Goal: Transaction & Acquisition: Purchase product/service

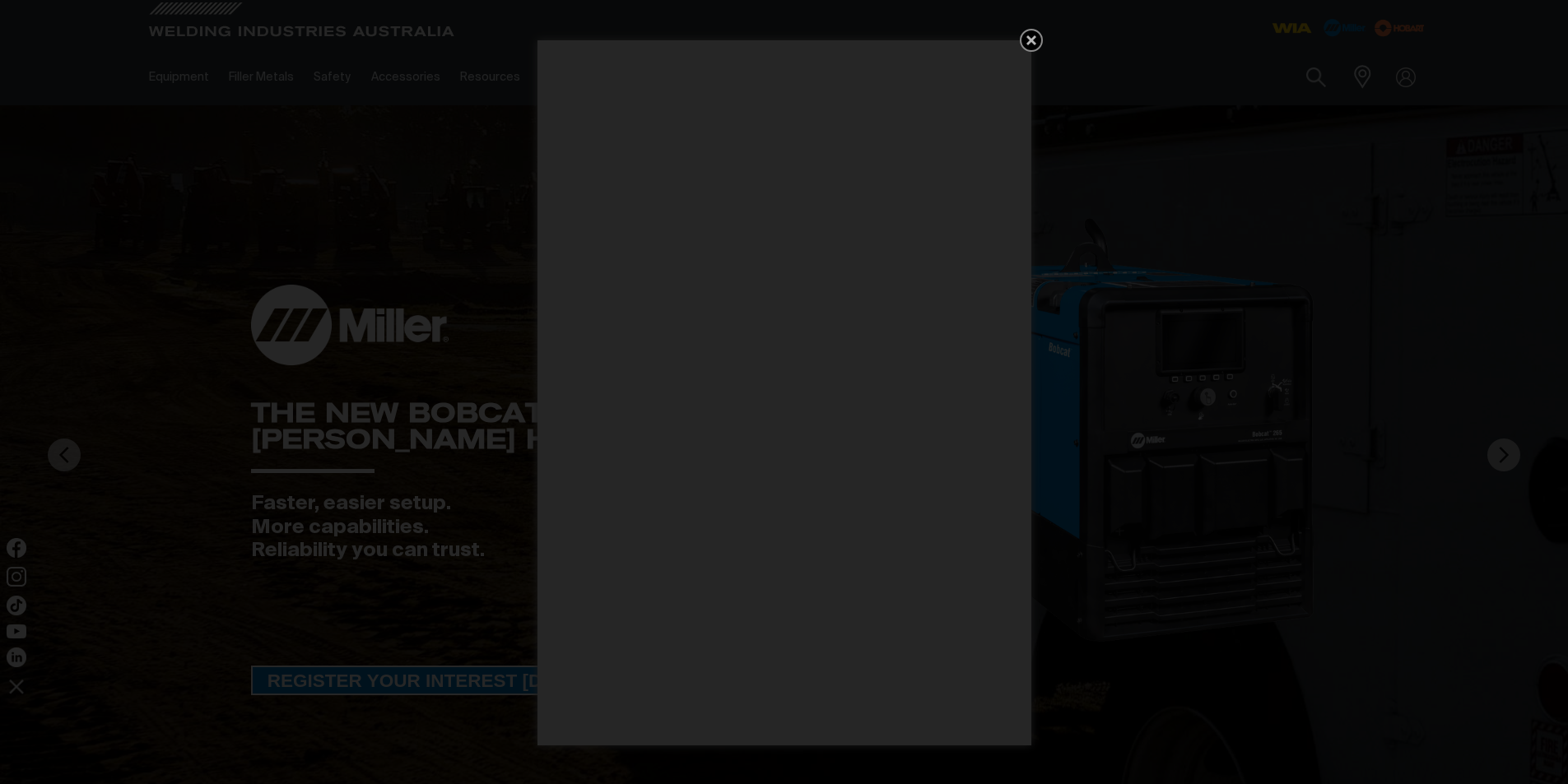
click at [1026, 34] on icon "Get 5 WIA Welding Guides Free!" at bounding box center [1031, 40] width 20 height 20
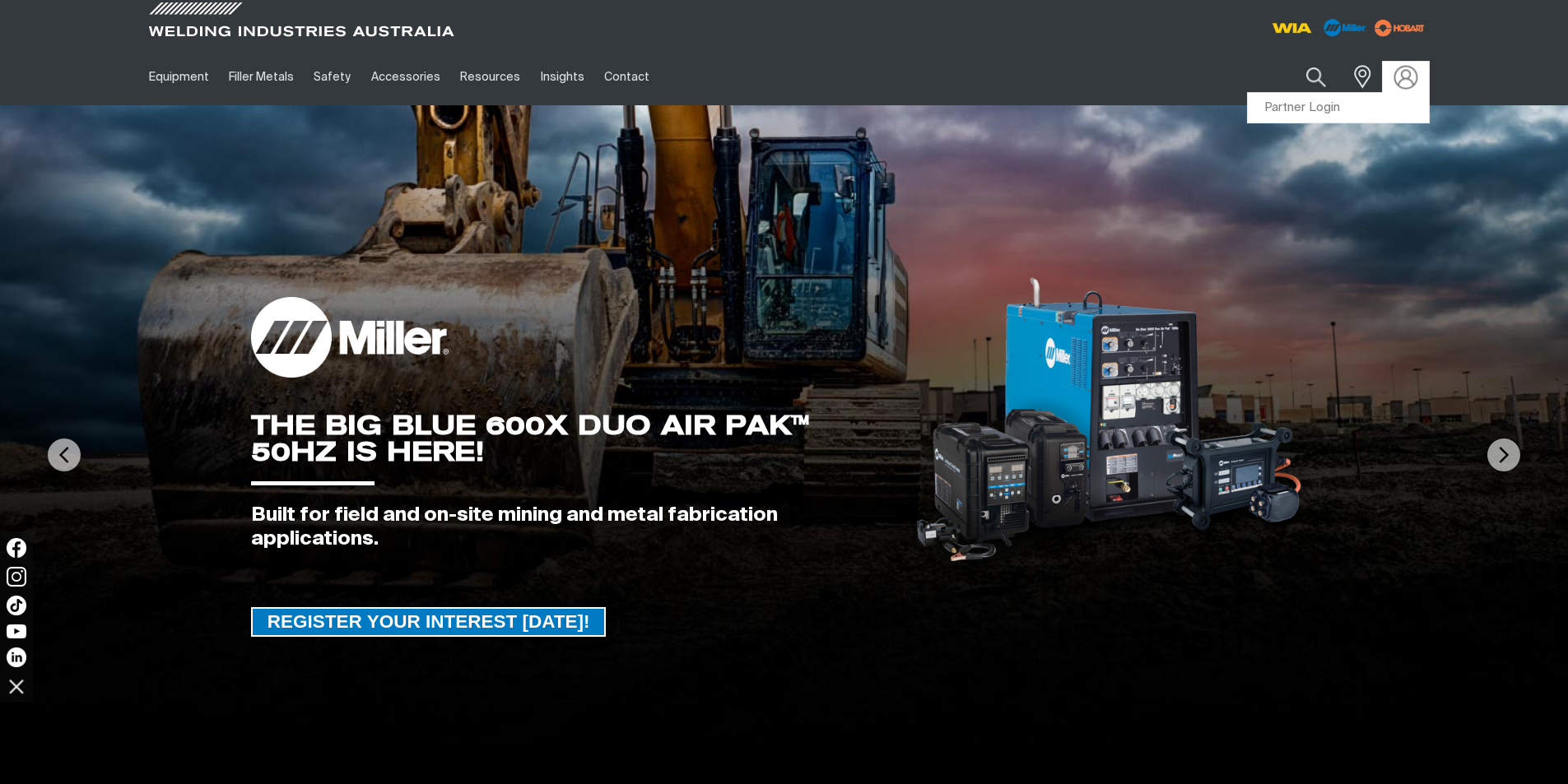
click at [1410, 84] on img at bounding box center [1405, 77] width 24 height 24
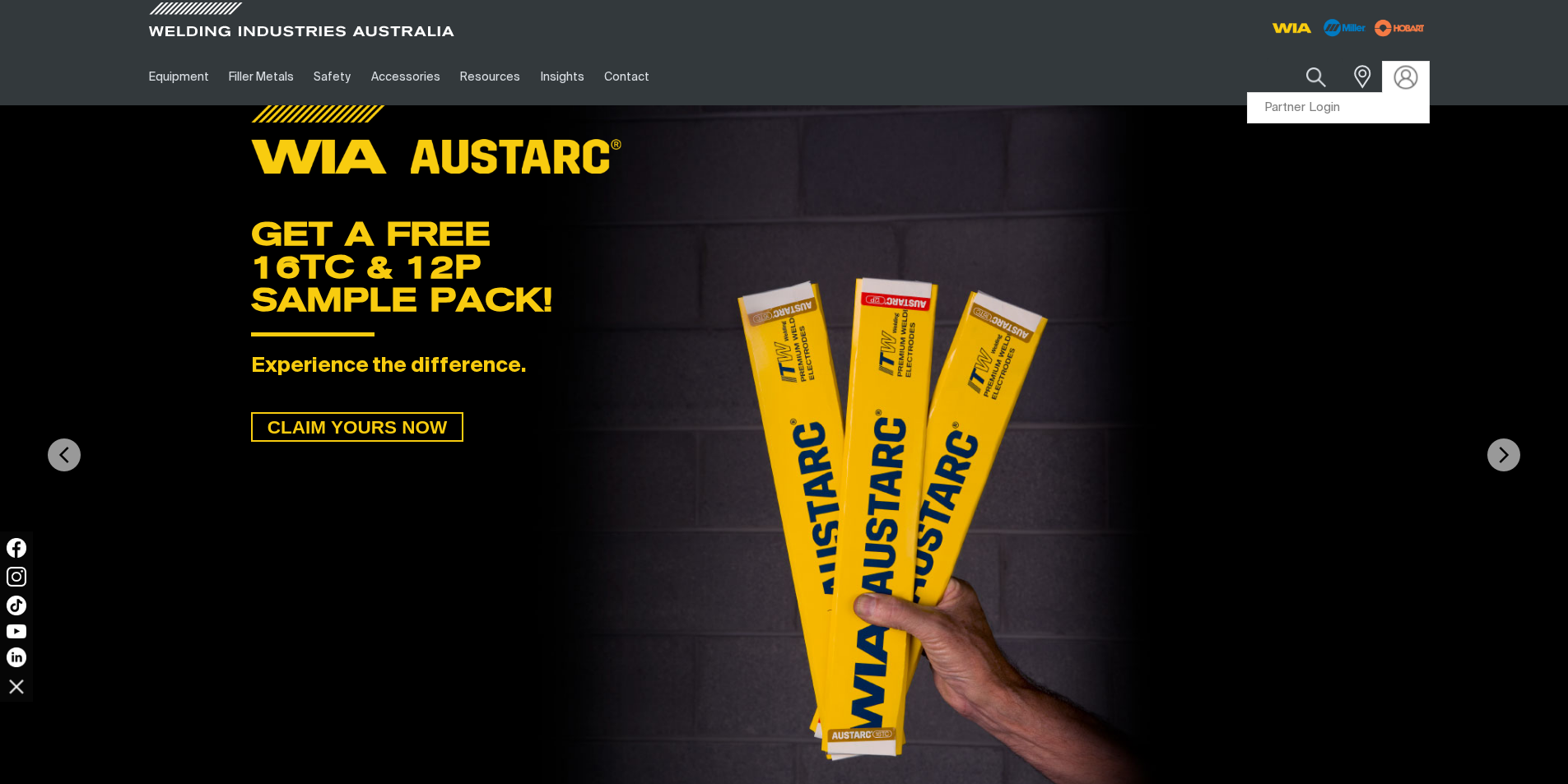
click at [1408, 83] on img at bounding box center [1405, 77] width 24 height 24
click at [1320, 105] on link "Partner Login" at bounding box center [1338, 108] width 181 height 31
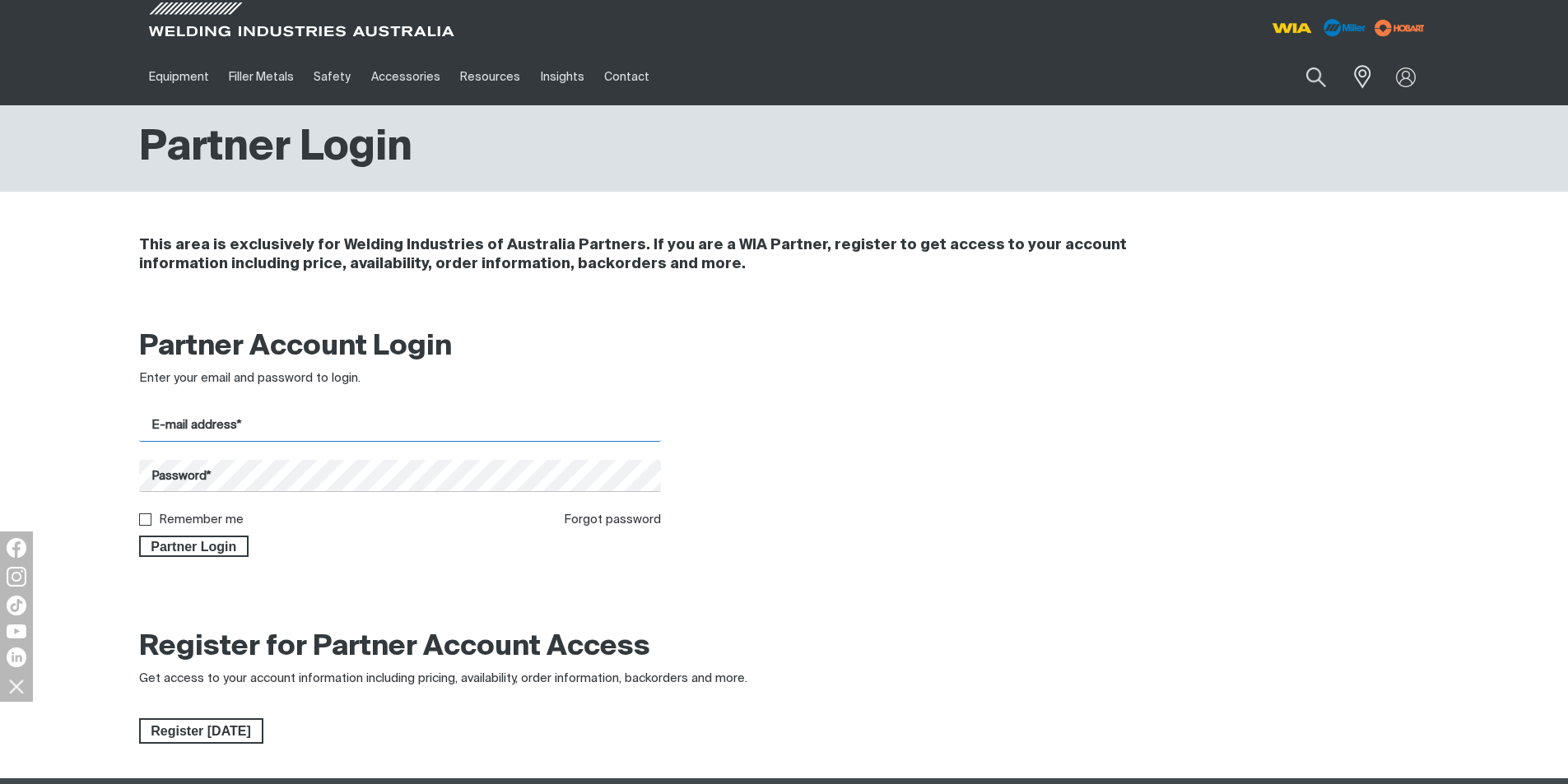
type input "[PERSON_NAME][EMAIL_ADDRESS][DOMAIN_NAME]"
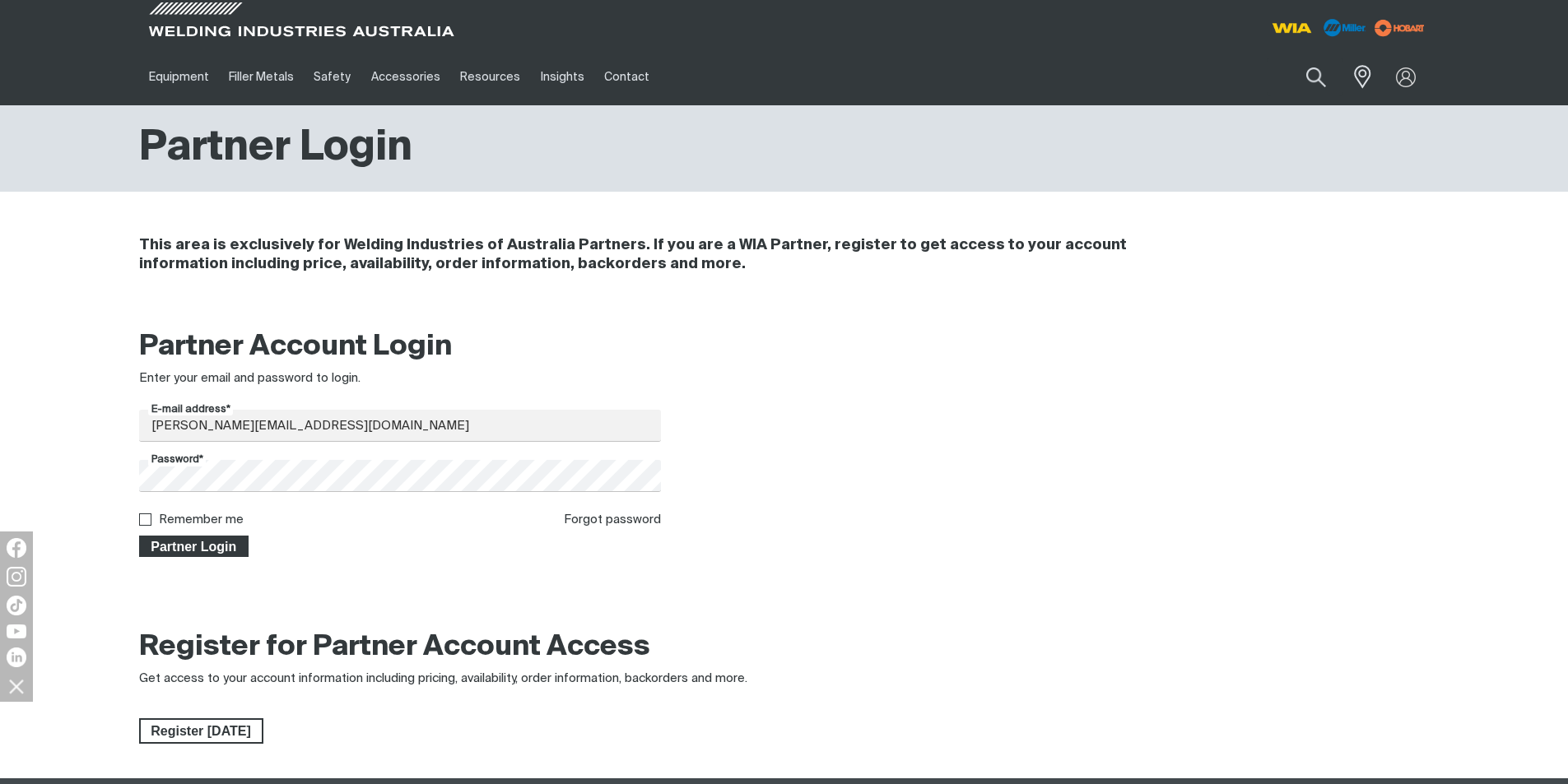
click at [204, 551] on span "Partner Login" at bounding box center [195, 546] width 107 height 21
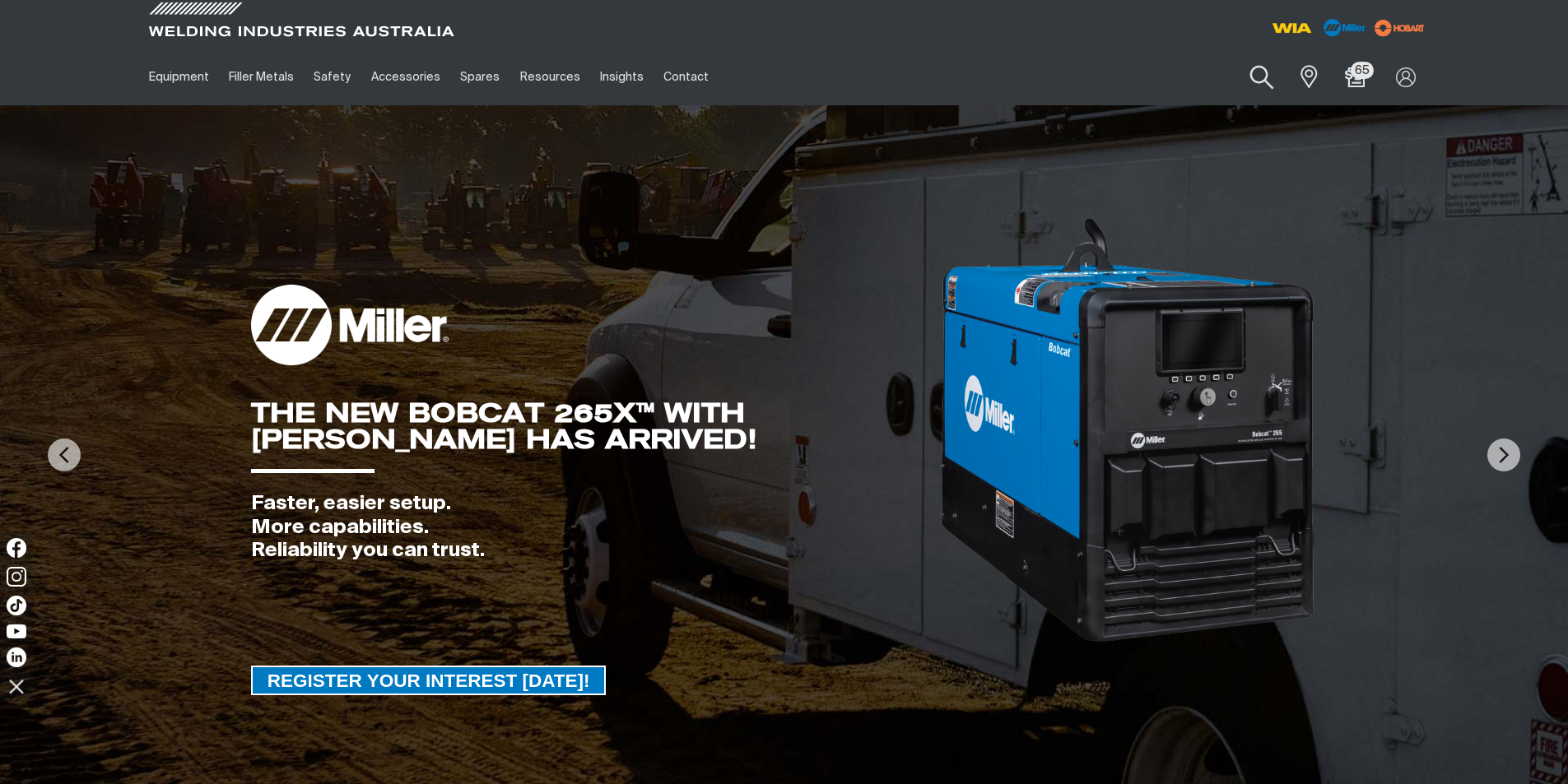
click at [1259, 83] on button "Search products" at bounding box center [1262, 78] width 67 height 47
click at [474, 97] on link "Spares" at bounding box center [480, 77] width 59 height 57
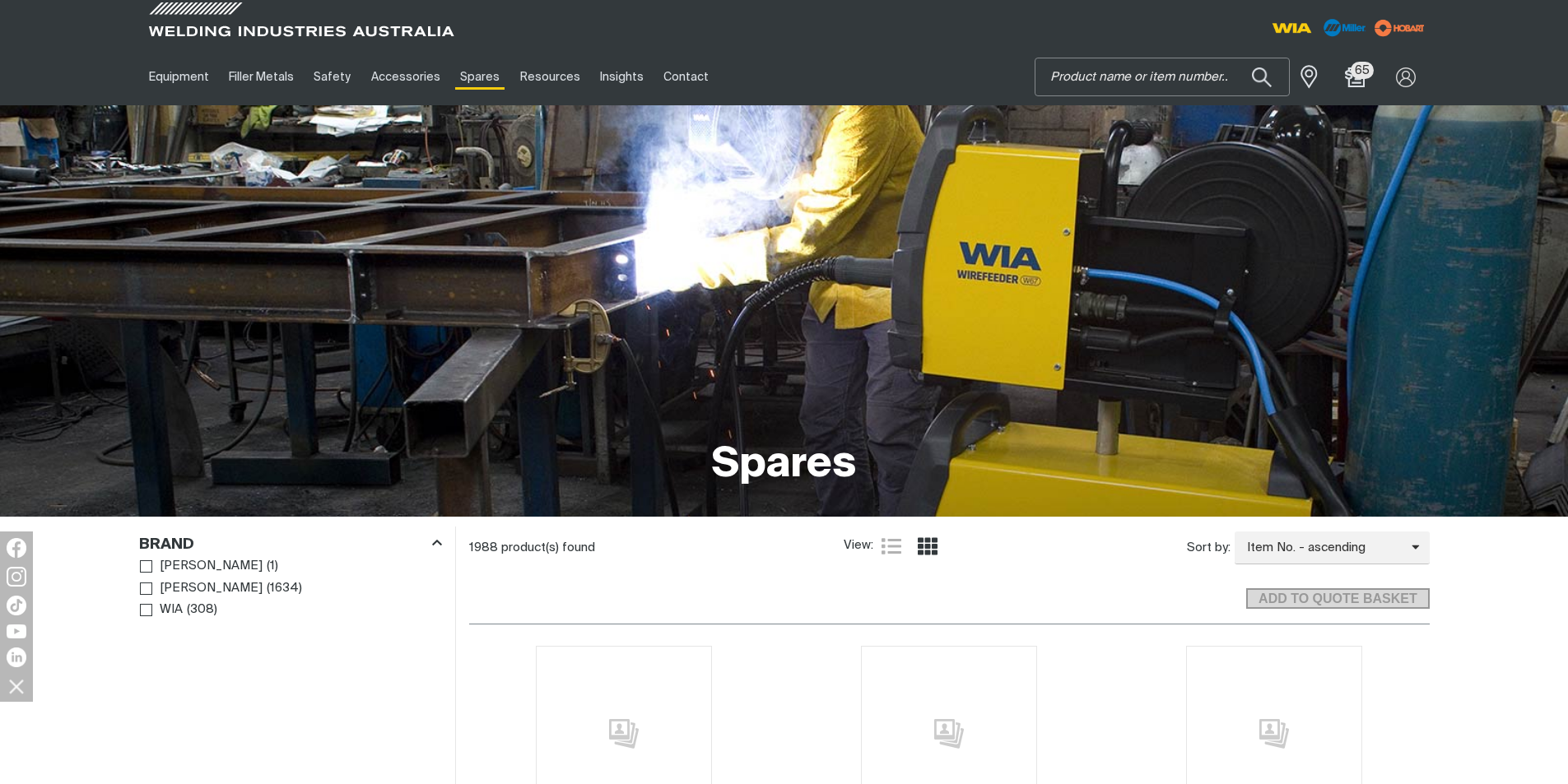
click at [1098, 78] on input "Search" at bounding box center [1162, 77] width 253 height 37
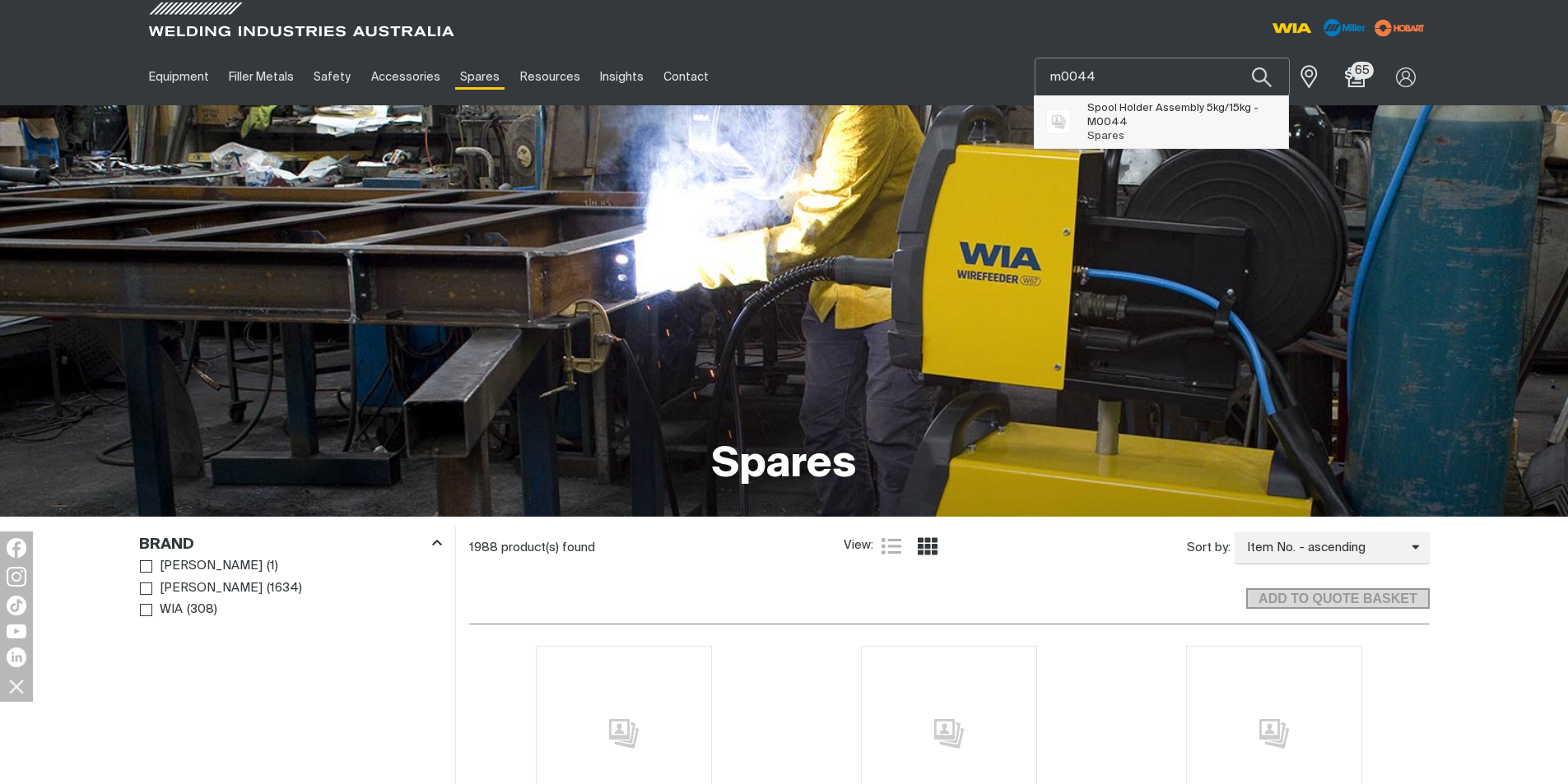
type input "m0044"
click at [1118, 117] on span "M0044" at bounding box center [1107, 122] width 40 height 11
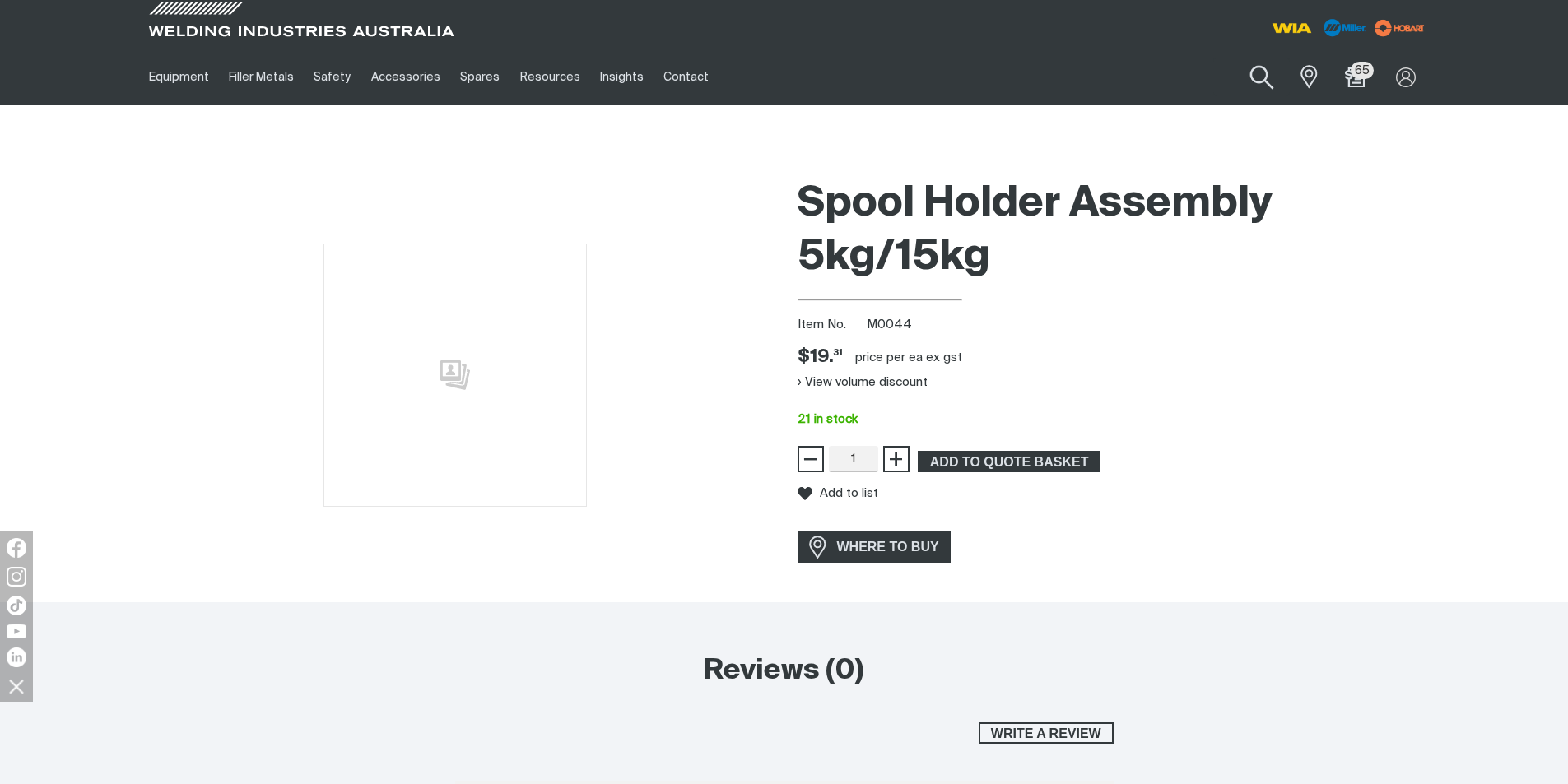
click at [1257, 87] on button "Search products" at bounding box center [1262, 78] width 67 height 47
click at [1097, 84] on input "Search" at bounding box center [1162, 77] width 253 height 37
click at [1234, 58] on button "Search products" at bounding box center [1261, 77] width 56 height 38
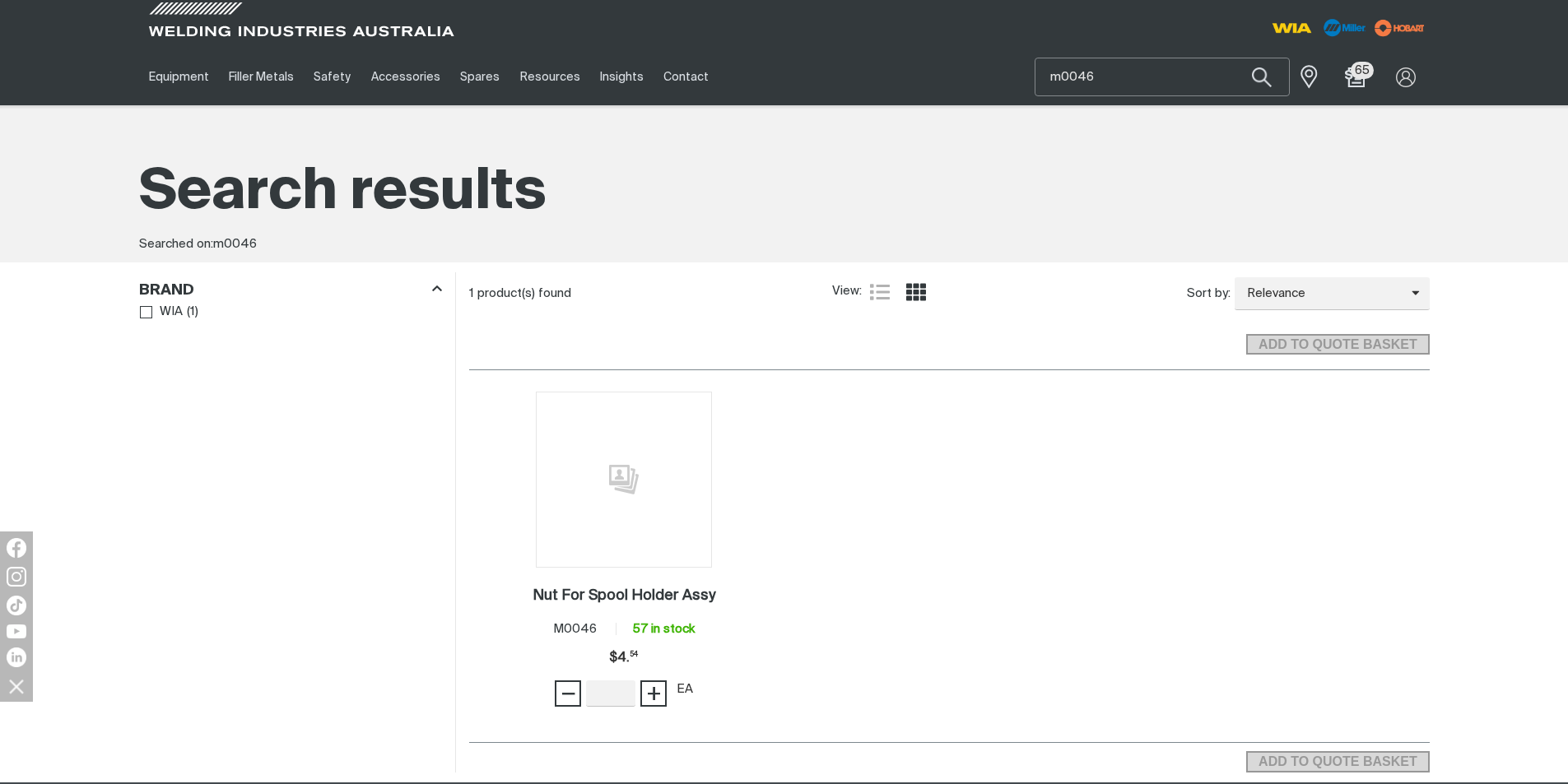
click at [1111, 84] on input "m0046" at bounding box center [1162, 77] width 253 height 37
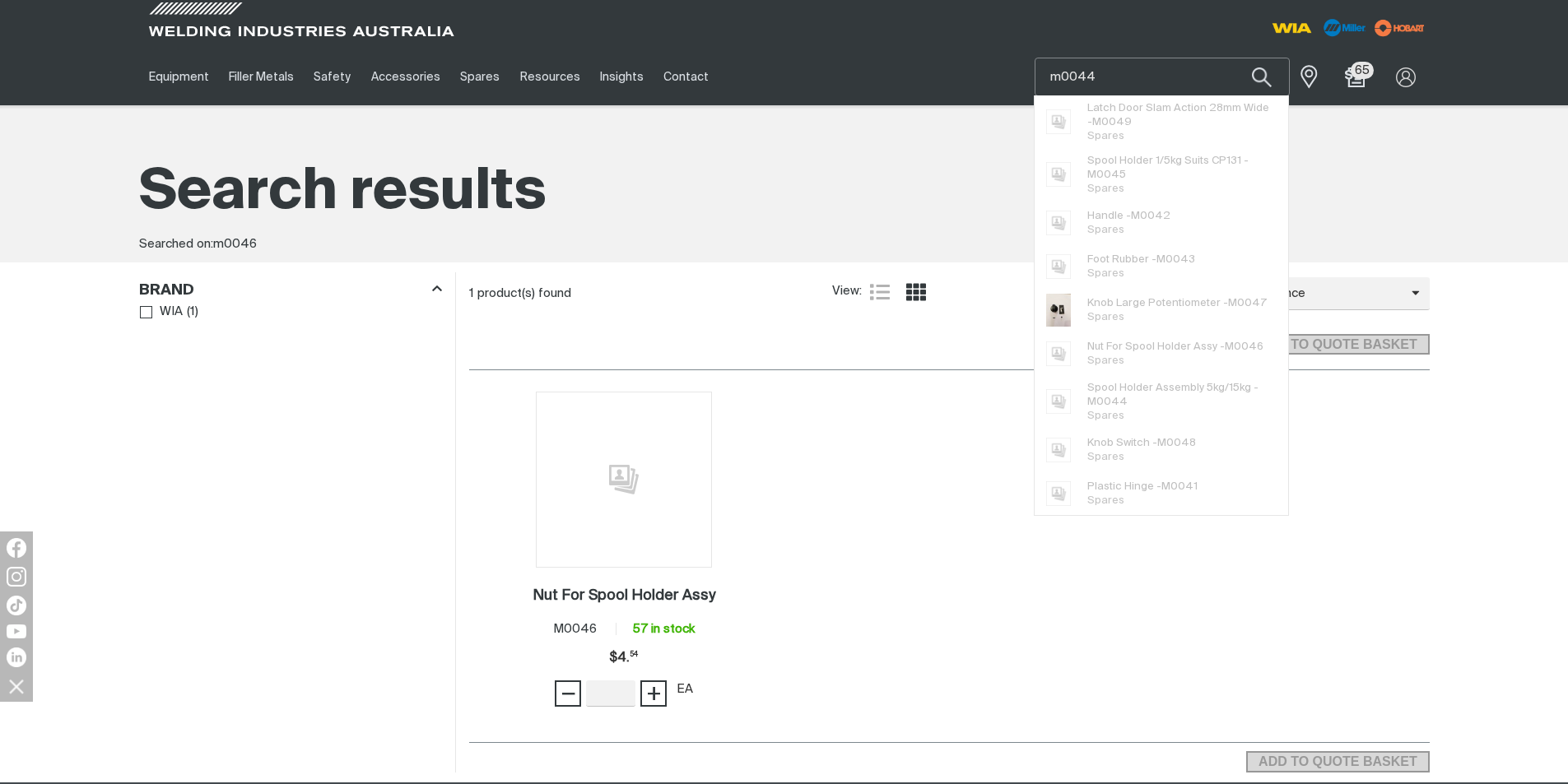
type input "m0044"
click at [1234, 58] on button "Search products" at bounding box center [1261, 77] width 56 height 38
